Goal: Check status: Check status

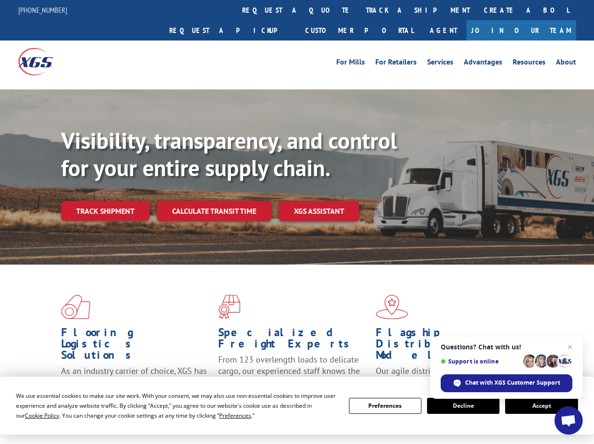
click at [297, 222] on div "Visibility, transparency, and control for your entire supply chain. Track shipm…" at bounding box center [327, 192] width 533 height 131
click at [33, 415] on span "Cookie Policy" at bounding box center [42, 415] width 34 height 8
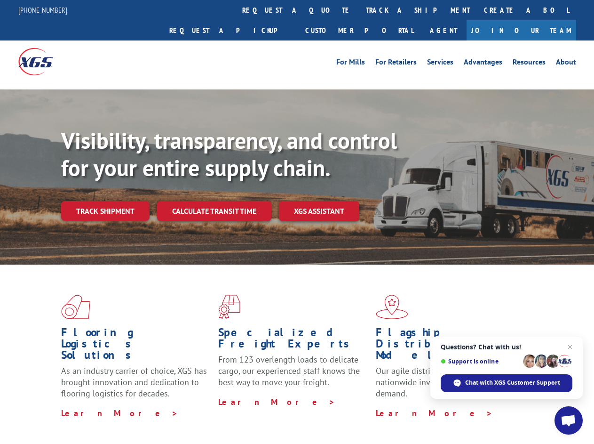
click at [226, 415] on div "Flooring Logistics Solutions As an industry carrier of choice, XGS has brought …" at bounding box center [297, 359] width 594 height 189
click at [385, 406] on div "Flooring Logistics Solutions As an industry carrier of choice, XGS has brought …" at bounding box center [297, 357] width 594 height 184
click at [464, 406] on div "Flooring Logistics Solutions As an industry carrier of choice, XGS has brought …" at bounding box center [297, 357] width 594 height 184
click at [542, 406] on div "Flooring Logistics Solutions As an industry carrier of choice, XGS has brought …" at bounding box center [297, 357] width 594 height 184
click at [297, 222] on div "Visibility, transparency, and control for your entire supply chain. Track shipm…" at bounding box center [327, 192] width 533 height 131
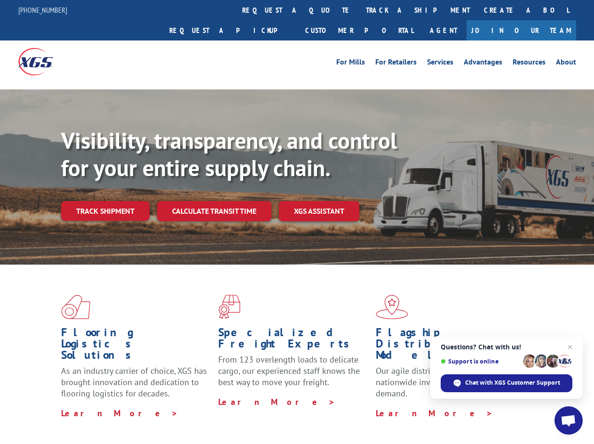
click at [359, 10] on link "track a shipment" at bounding box center [418, 10] width 118 height 20
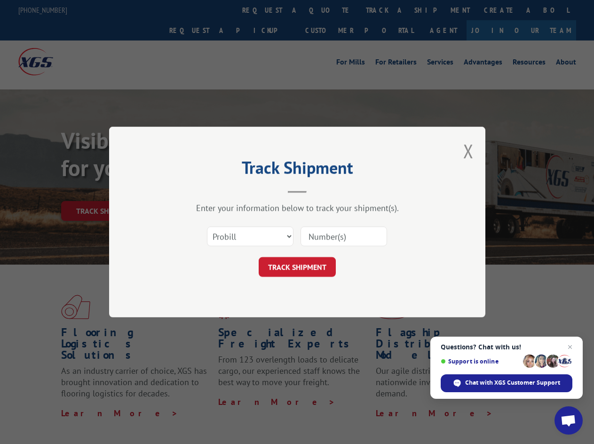
click at [329, 10] on div "Track Shipment Enter your information below to track your shipment(s). Select c…" at bounding box center [297, 222] width 594 height 444
click at [387, 10] on div "Track Shipment Enter your information below to track your shipment(s). Select c…" at bounding box center [297, 222] width 594 height 444
